Goal: Task Accomplishment & Management: Complete application form

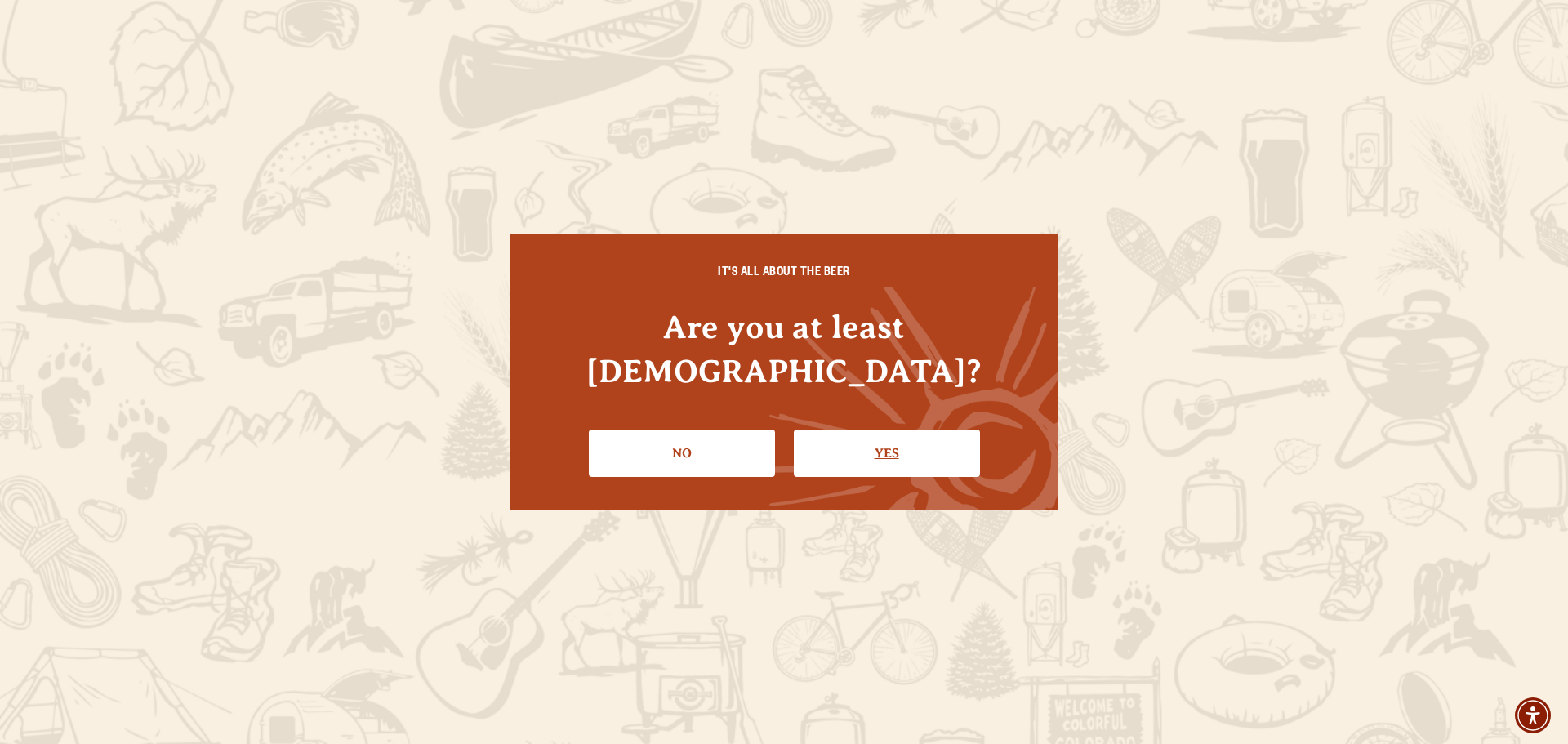
click at [906, 430] on link "Yes" at bounding box center [886, 453] width 186 height 47
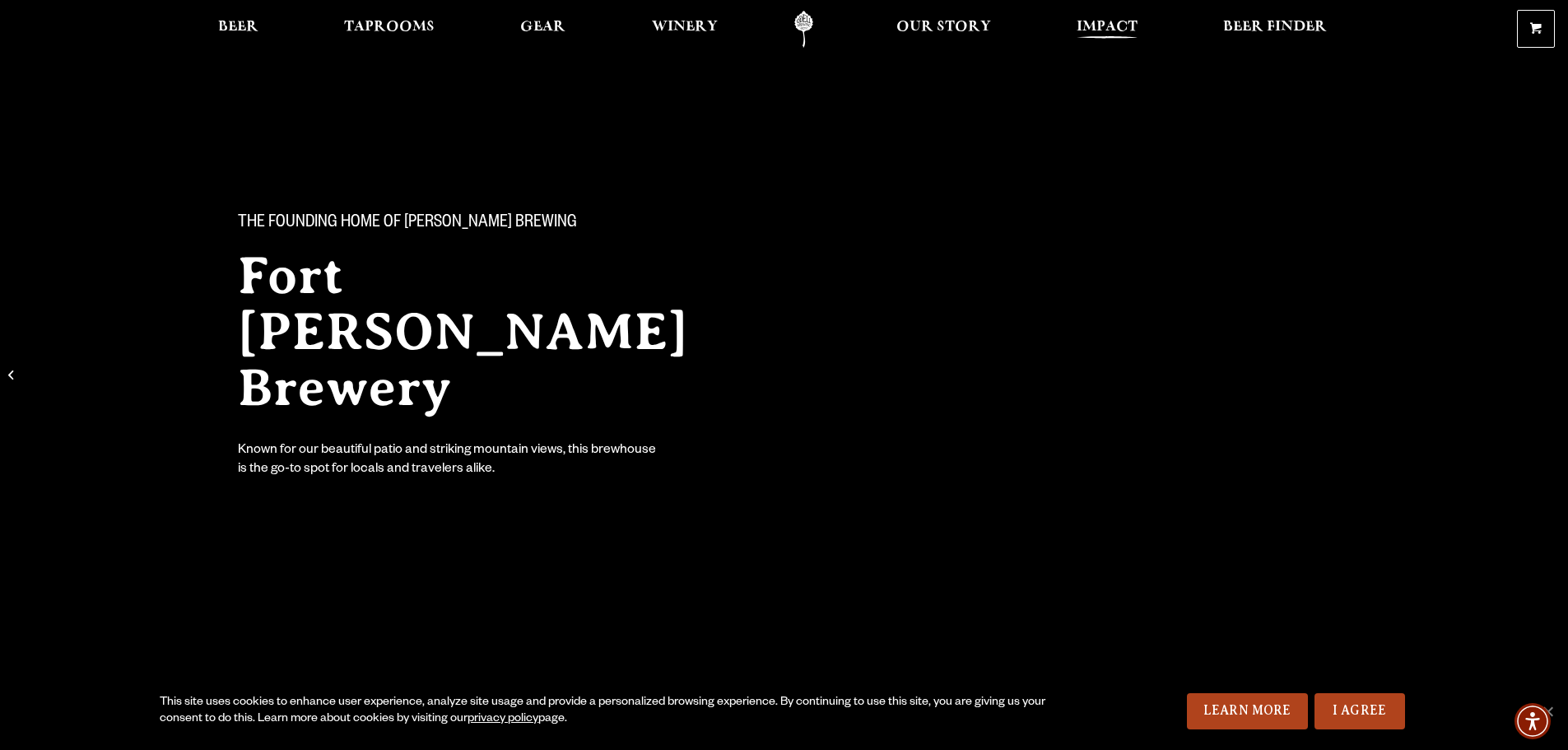
click at [1116, 24] on span "Impact" at bounding box center [1107, 28] width 61 height 13
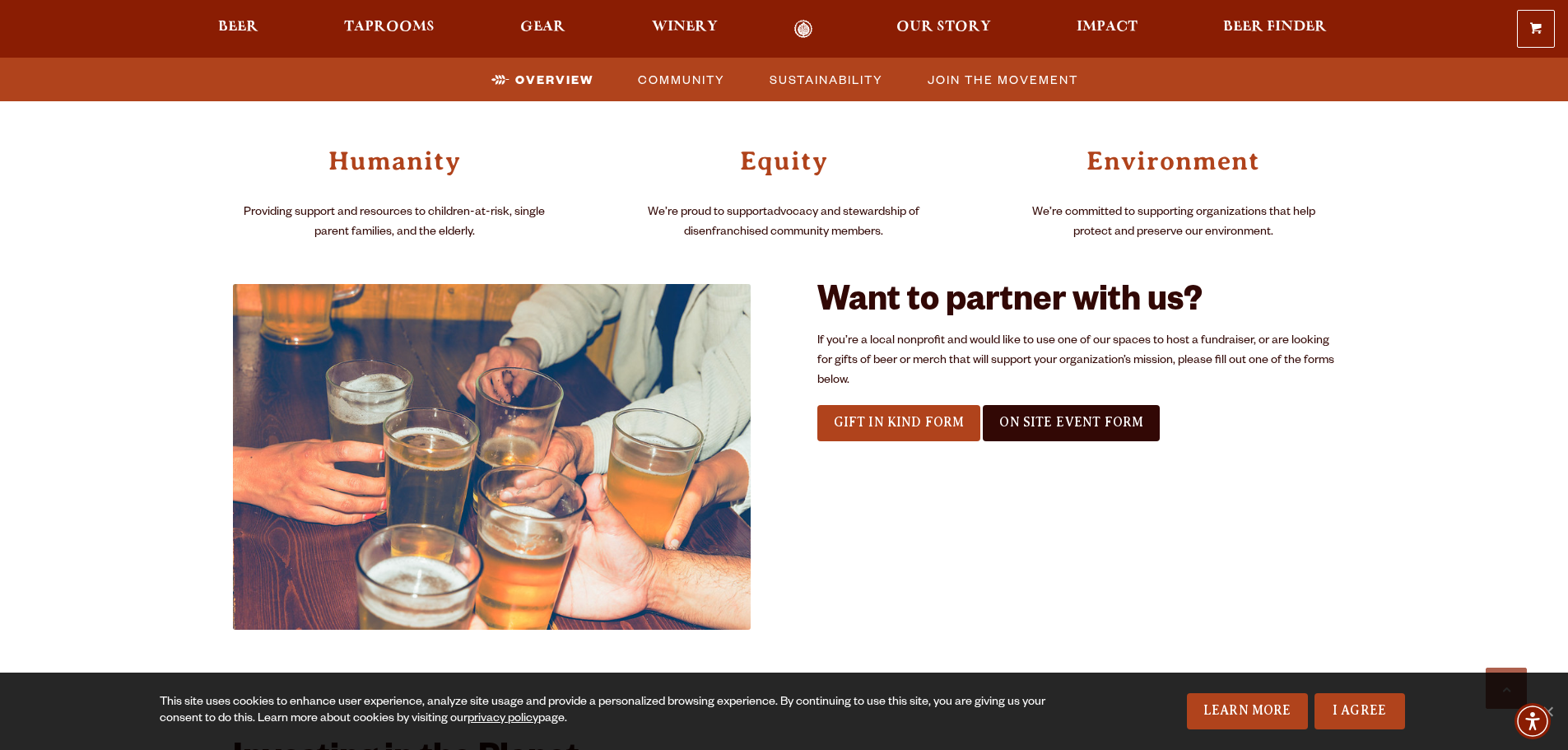
scroll to position [1400, 0]
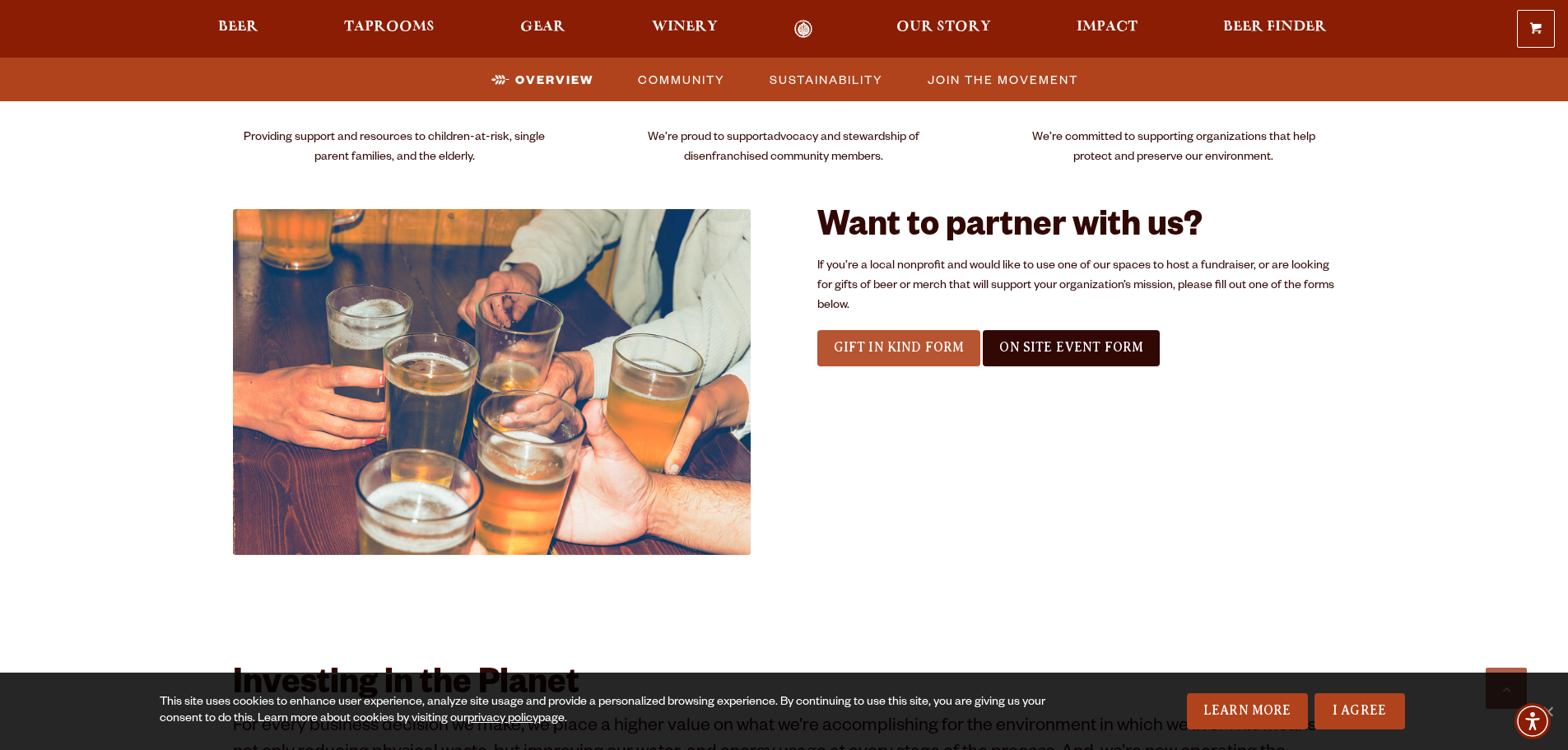
click at [900, 347] on span "Gift In Kind Form" at bounding box center [900, 347] width 131 height 15
